Goal: Task Accomplishment & Management: Use online tool/utility

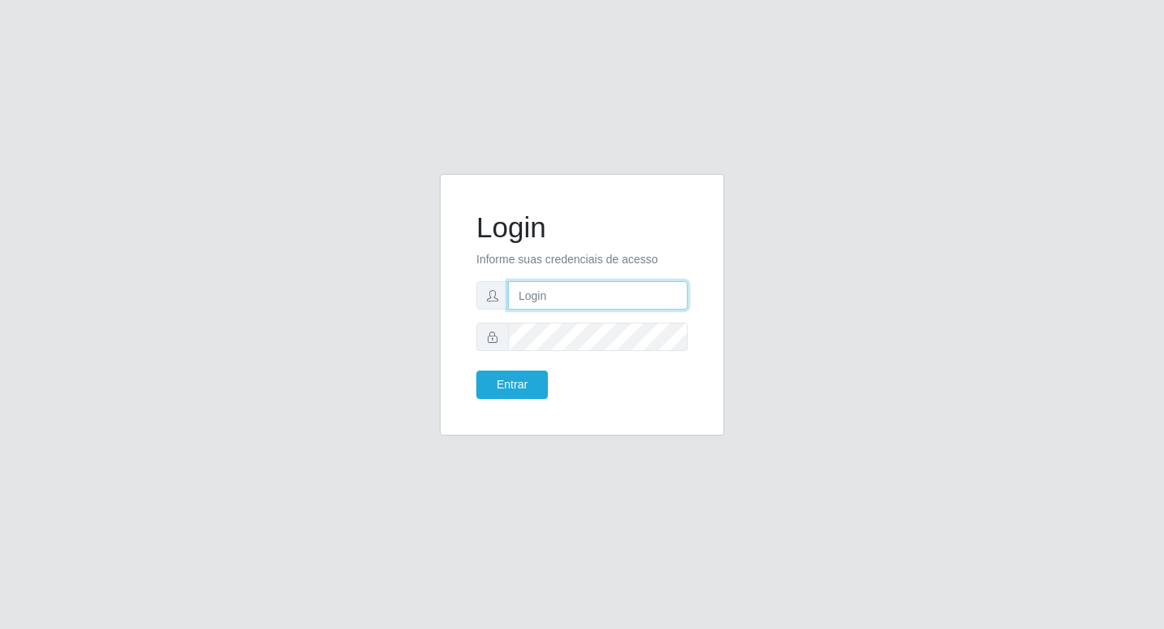
click at [618, 295] on input "text" at bounding box center [598, 295] width 180 height 28
type input "[PERSON_NAME]@b6"
click at [529, 383] on button "Entrar" at bounding box center [512, 385] width 72 height 28
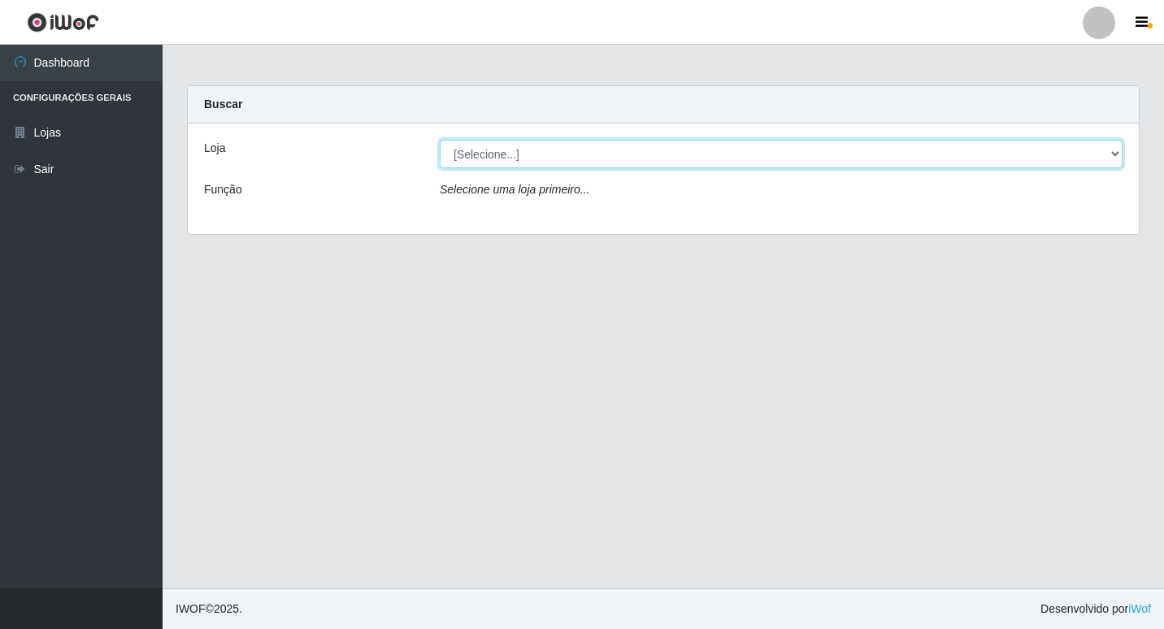
click at [1116, 155] on select "[Selecione...] Bemais Supermercados - B6 Colibris" at bounding box center [781, 154] width 683 height 28
select select "406"
click at [440, 140] on select "[Selecione...] Bemais Supermercados - B6 Colibris" at bounding box center [781, 154] width 683 height 28
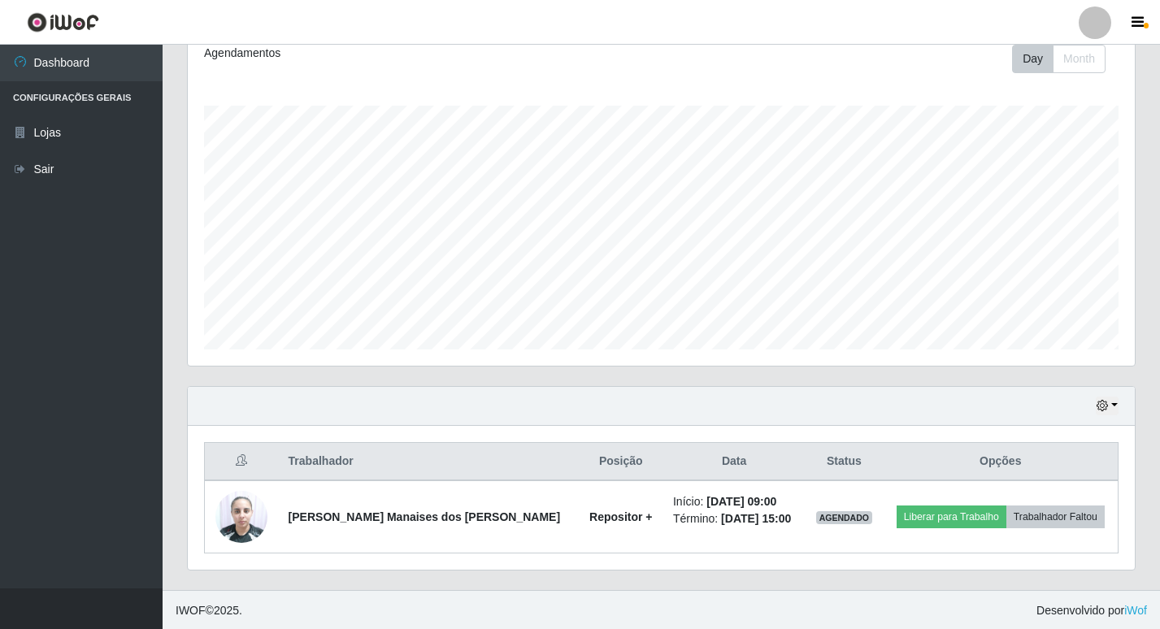
scroll to position [233, 0]
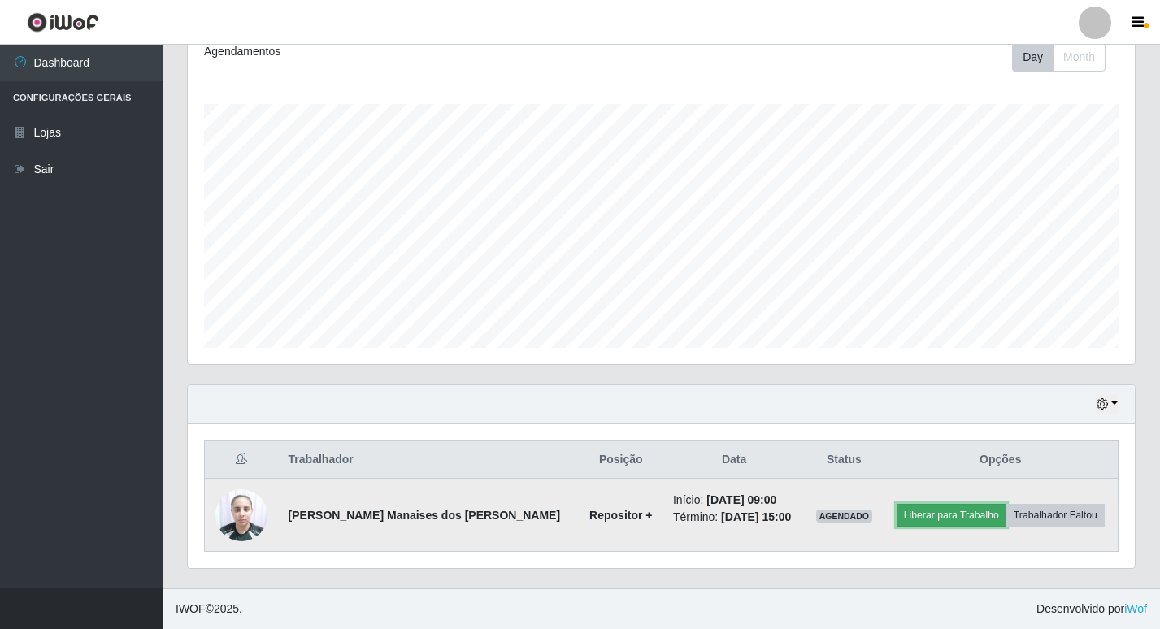
click at [970, 511] on button "Liberar para Trabalho" at bounding box center [952, 515] width 110 height 23
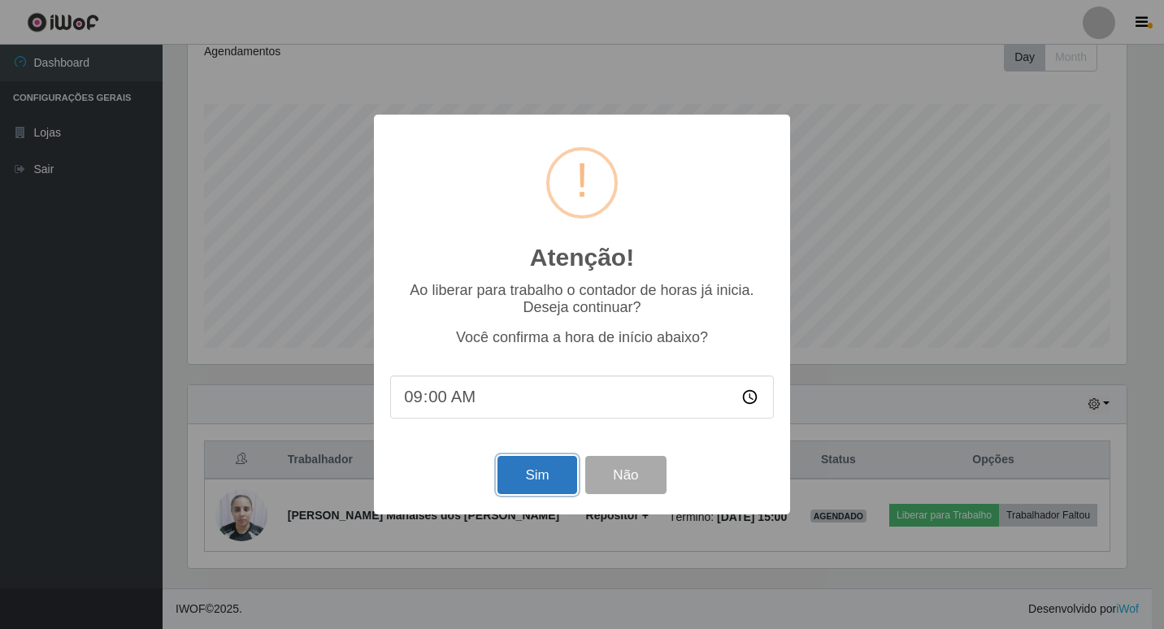
click at [542, 481] on button "Sim" at bounding box center [537, 475] width 79 height 38
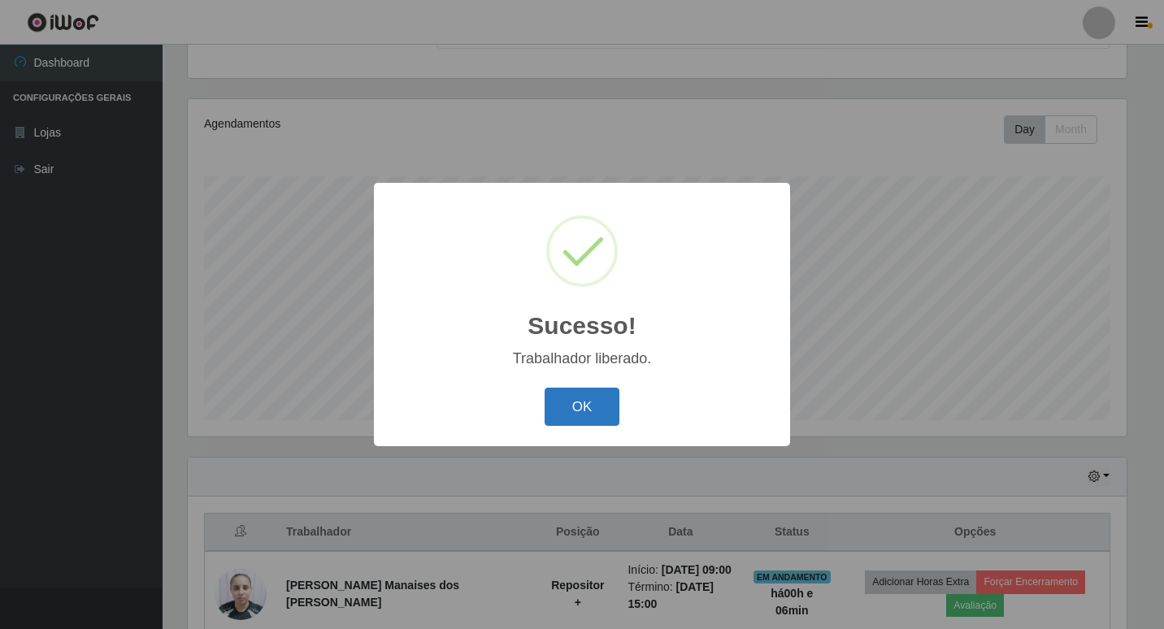
click at [602, 404] on button "OK" at bounding box center [583, 407] width 76 height 38
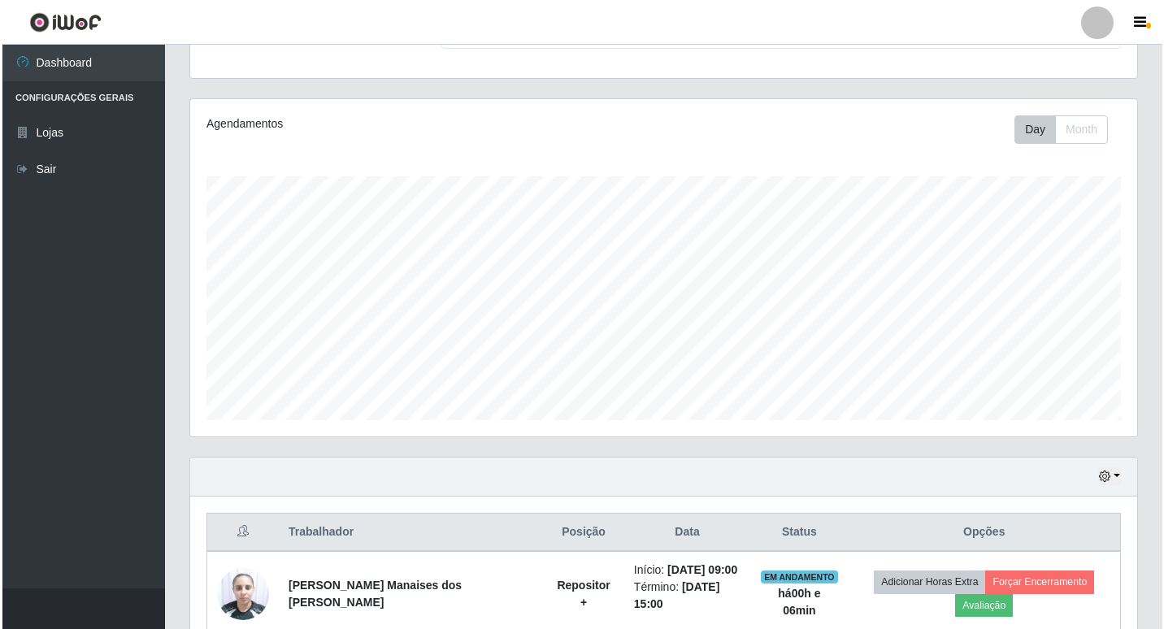
scroll to position [0, 0]
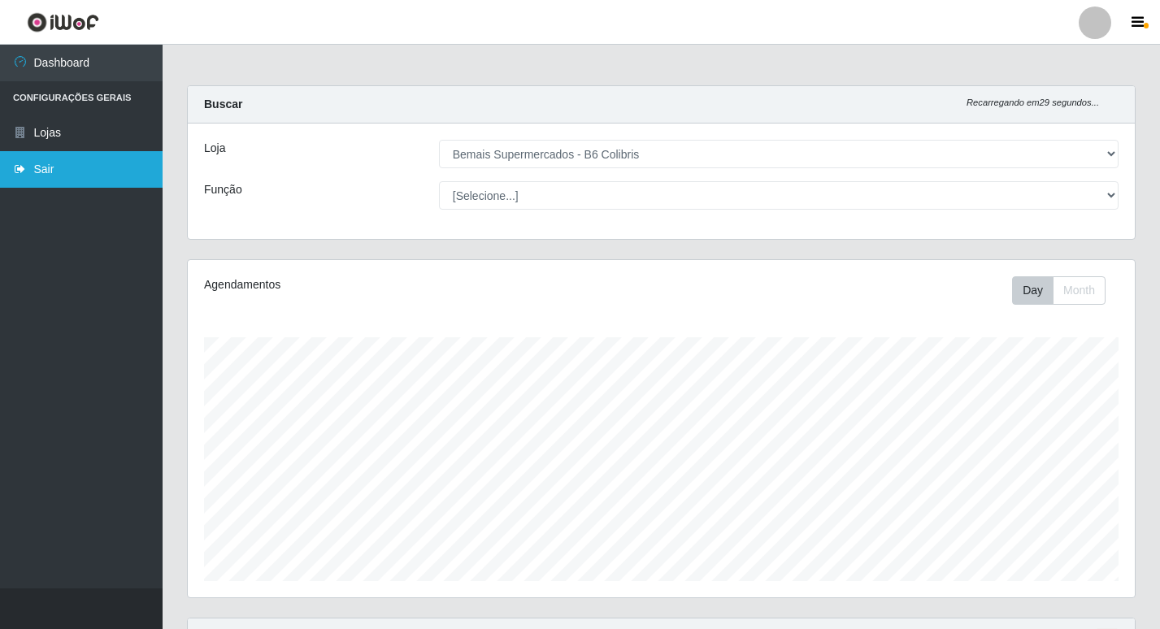
click at [46, 173] on link "Sair" at bounding box center [81, 169] width 163 height 37
